Goal: Information Seeking & Learning: Find specific page/section

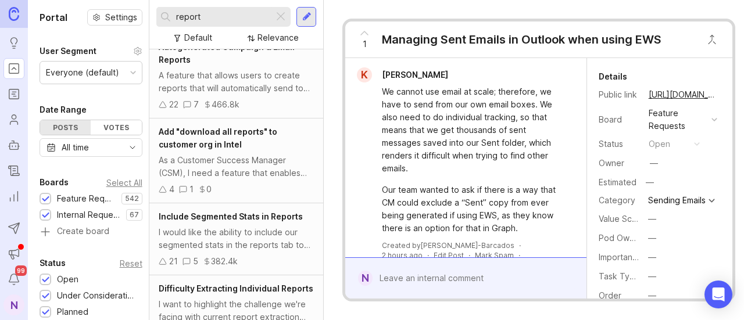
scroll to position [574, 0]
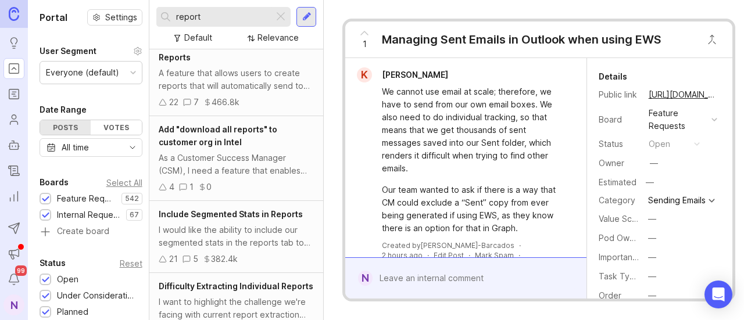
type input "report"
click at [222, 144] on span "Add "download all reports" to customer org in Intel" at bounding box center [218, 135] width 119 height 23
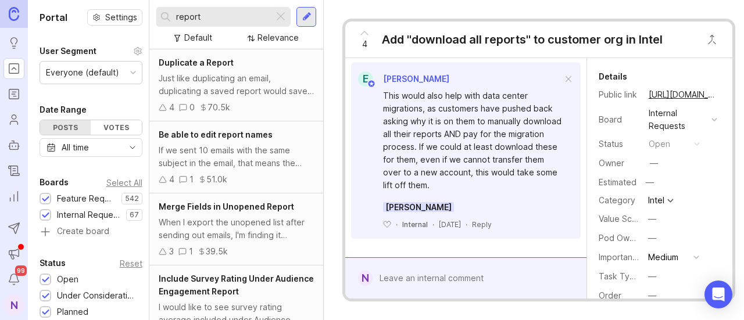
drag, startPoint x: 213, startPoint y: 13, endPoint x: 157, endPoint y: 10, distance: 55.9
click at [157, 10] on div "report" at bounding box center [214, 17] width 117 height 20
type input "report"
